Goal: Communication & Community: Answer question/provide support

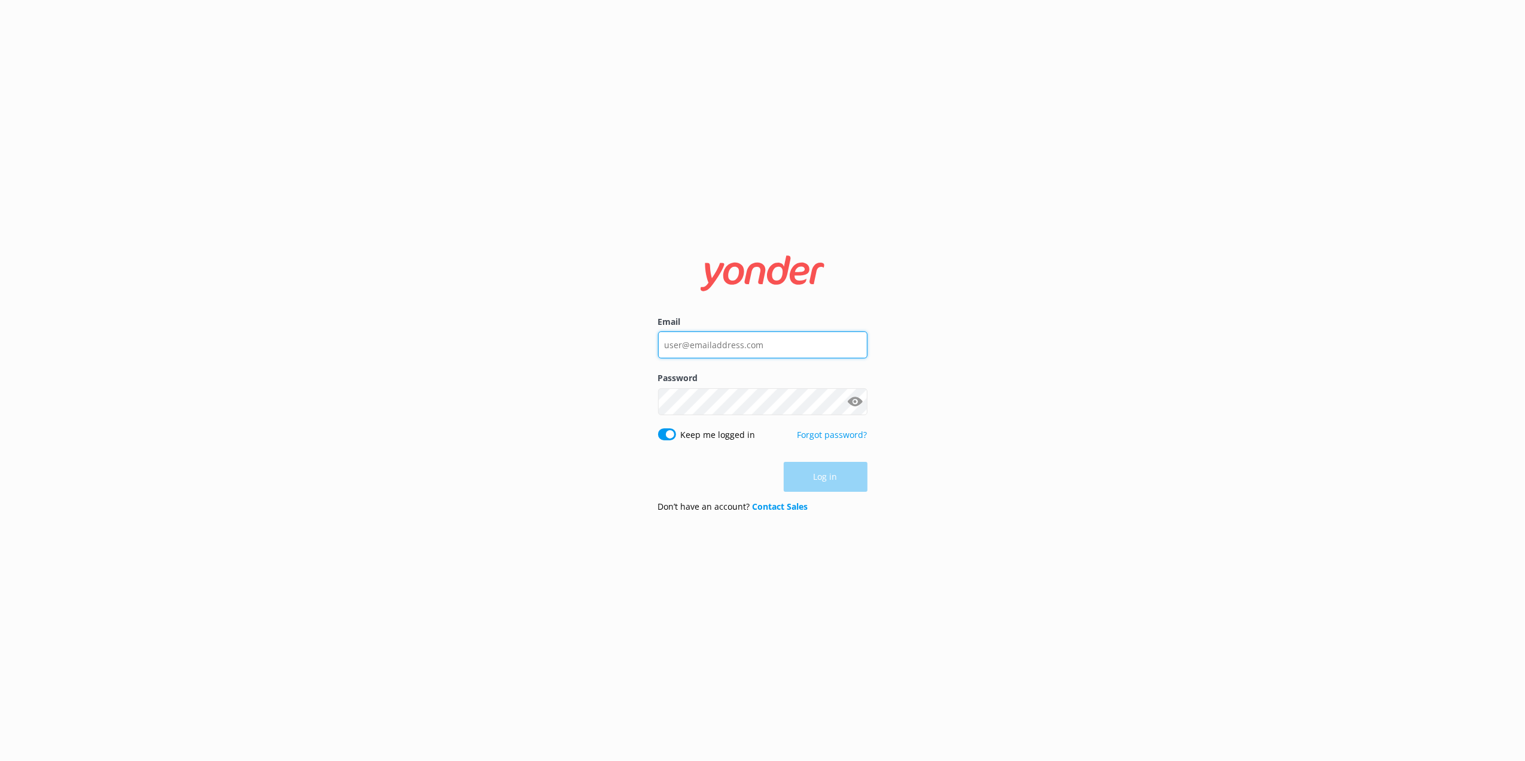
type input "[EMAIL_ADDRESS][DOMAIN_NAME]"
click at [819, 481] on div "Log in" at bounding box center [762, 477] width 209 height 30
click at [819, 481] on button "Log in" at bounding box center [826, 477] width 84 height 30
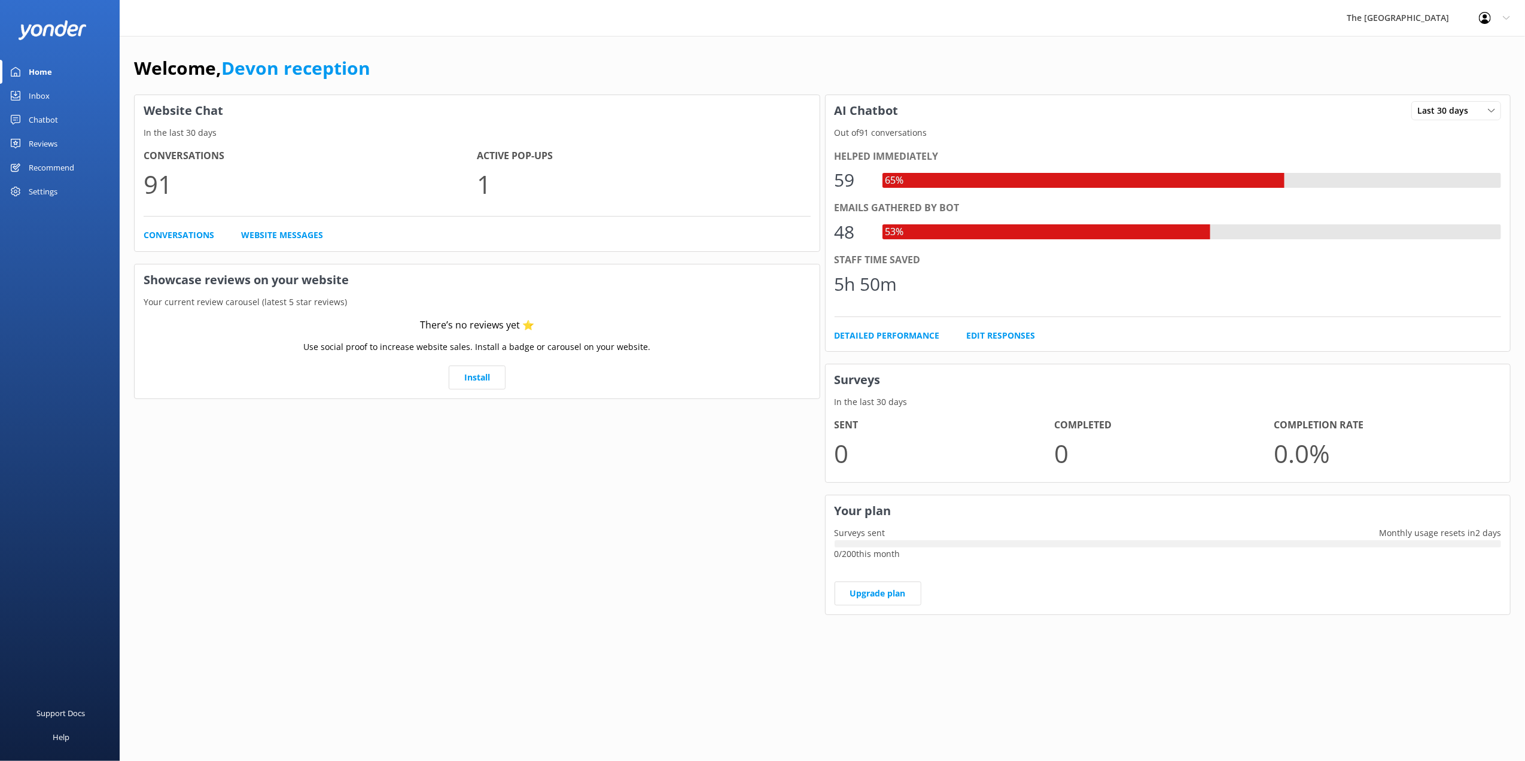
click at [48, 89] on div "Inbox" at bounding box center [39, 96] width 21 height 24
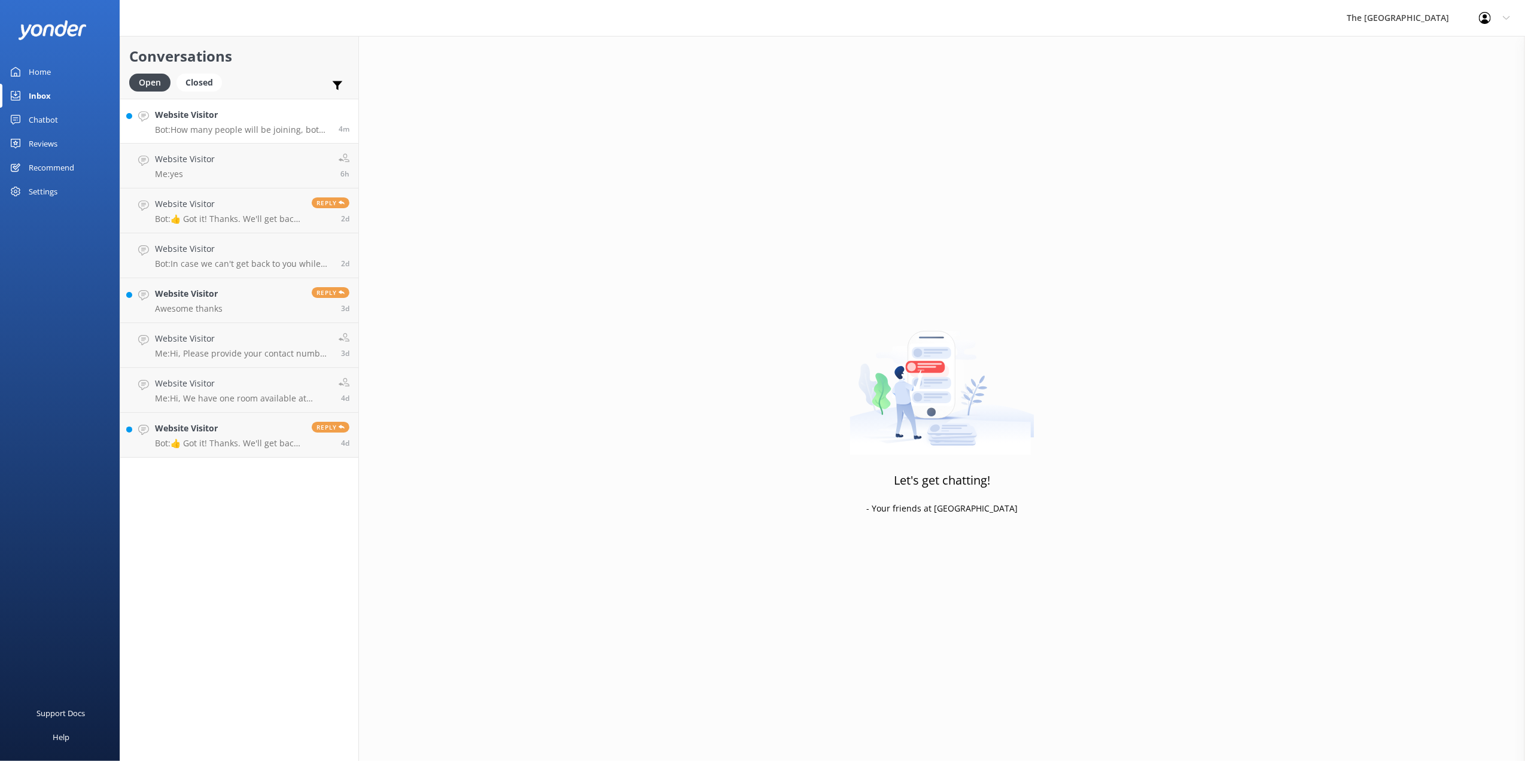
click at [240, 128] on p "Bot: How many people will be joining, both adults and children? Just the total …" at bounding box center [242, 129] width 175 height 11
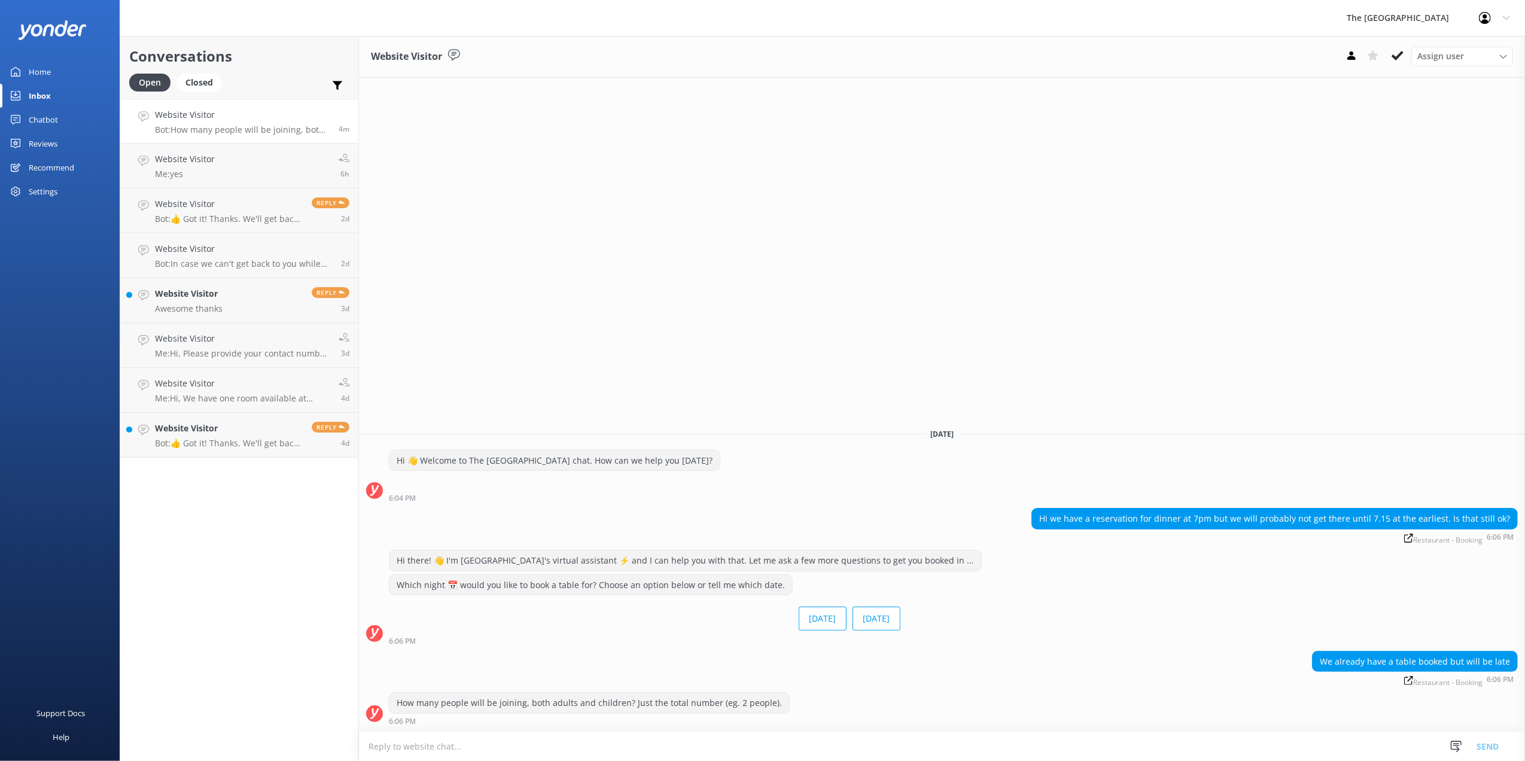
click at [496, 748] on textarea at bounding box center [942, 745] width 1166 height 29
type textarea "t"
type textarea "That is fine"
click at [1488, 742] on button "Send" at bounding box center [1487, 746] width 45 height 30
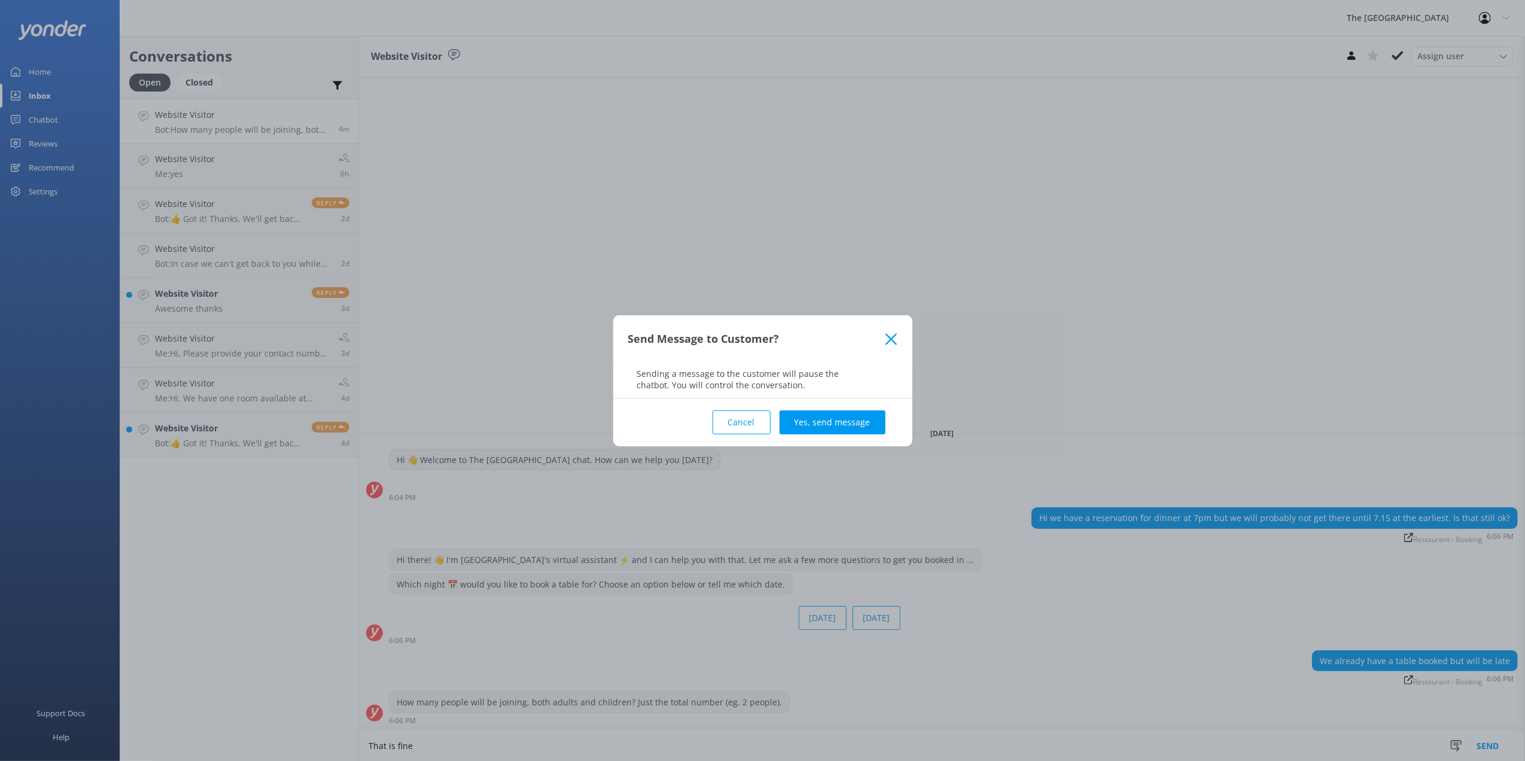
click at [828, 422] on button "Yes, send message" at bounding box center [832, 422] width 106 height 24
